Goal: Task Accomplishment & Management: Manage account settings

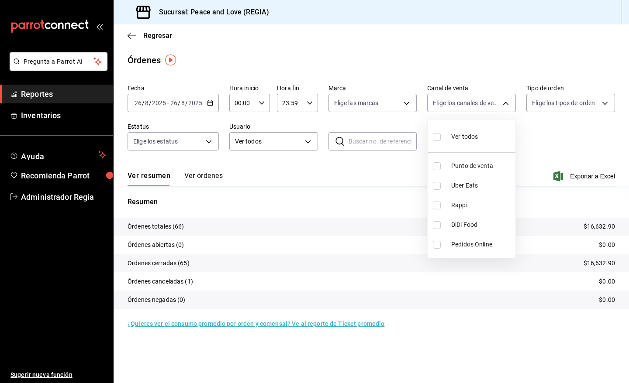
click at [138, 38] on div at bounding box center [314, 191] width 629 height 383
click at [151, 39] on span "Regresar" at bounding box center [157, 35] width 29 height 8
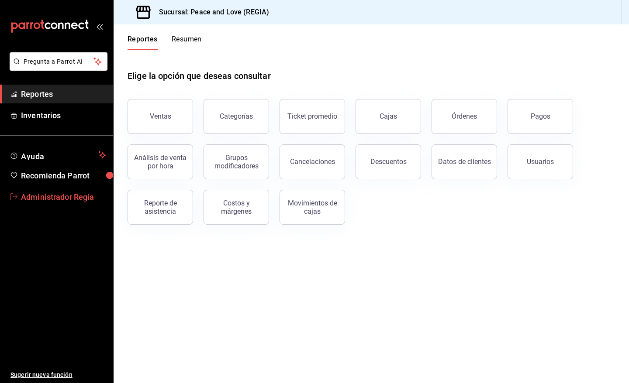
click at [19, 201] on link "Administrador Regia" at bounding box center [56, 197] width 113 height 19
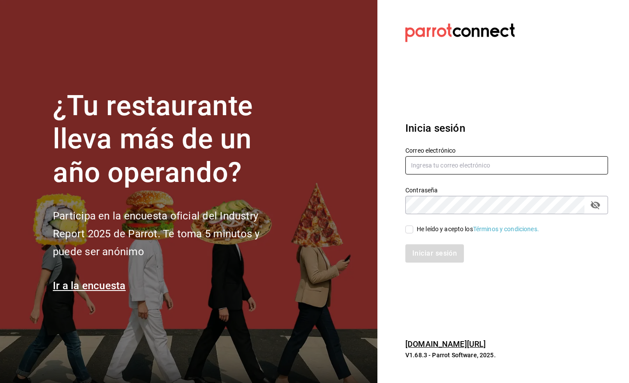
type input "[EMAIL_ADDRESS][DOMAIN_NAME]"
